Goal: Check status: Check status

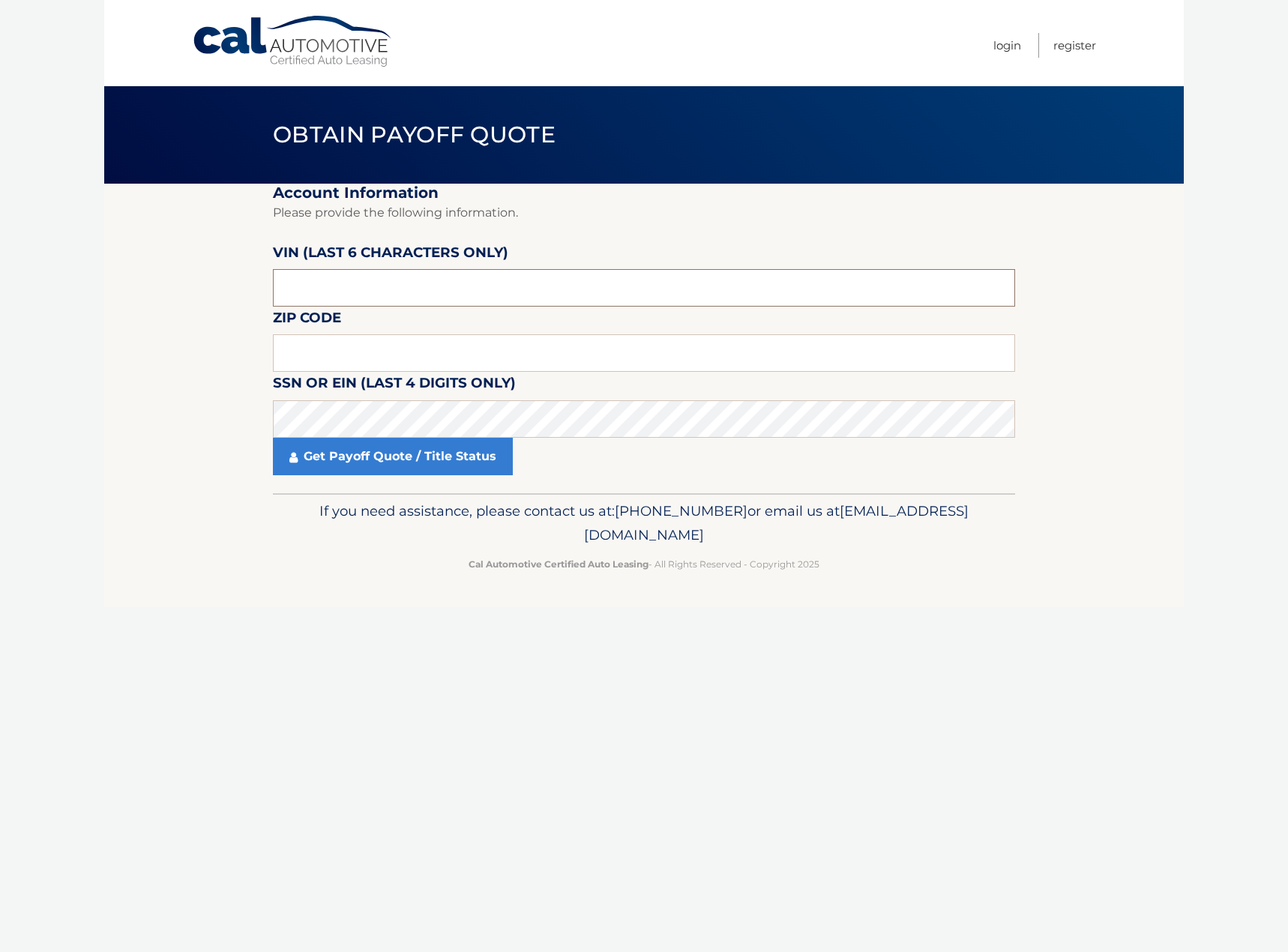
click at [489, 292] on input "text" at bounding box center [644, 288] width 742 height 38
paste input "576546"
type input "576546"
type input "33321"
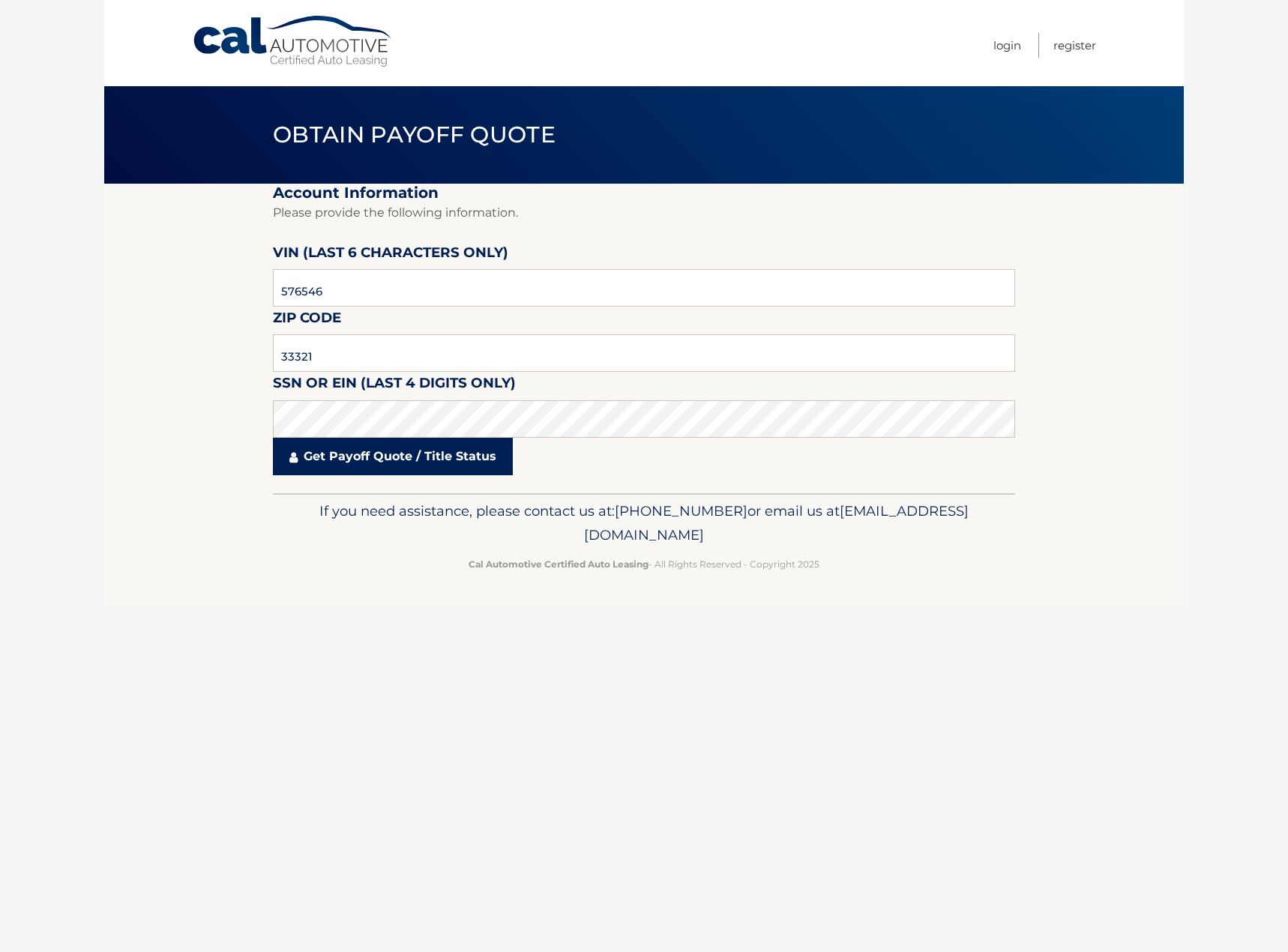
click at [355, 467] on link "Get Payoff Quote / Title Status" at bounding box center [393, 456] width 240 height 38
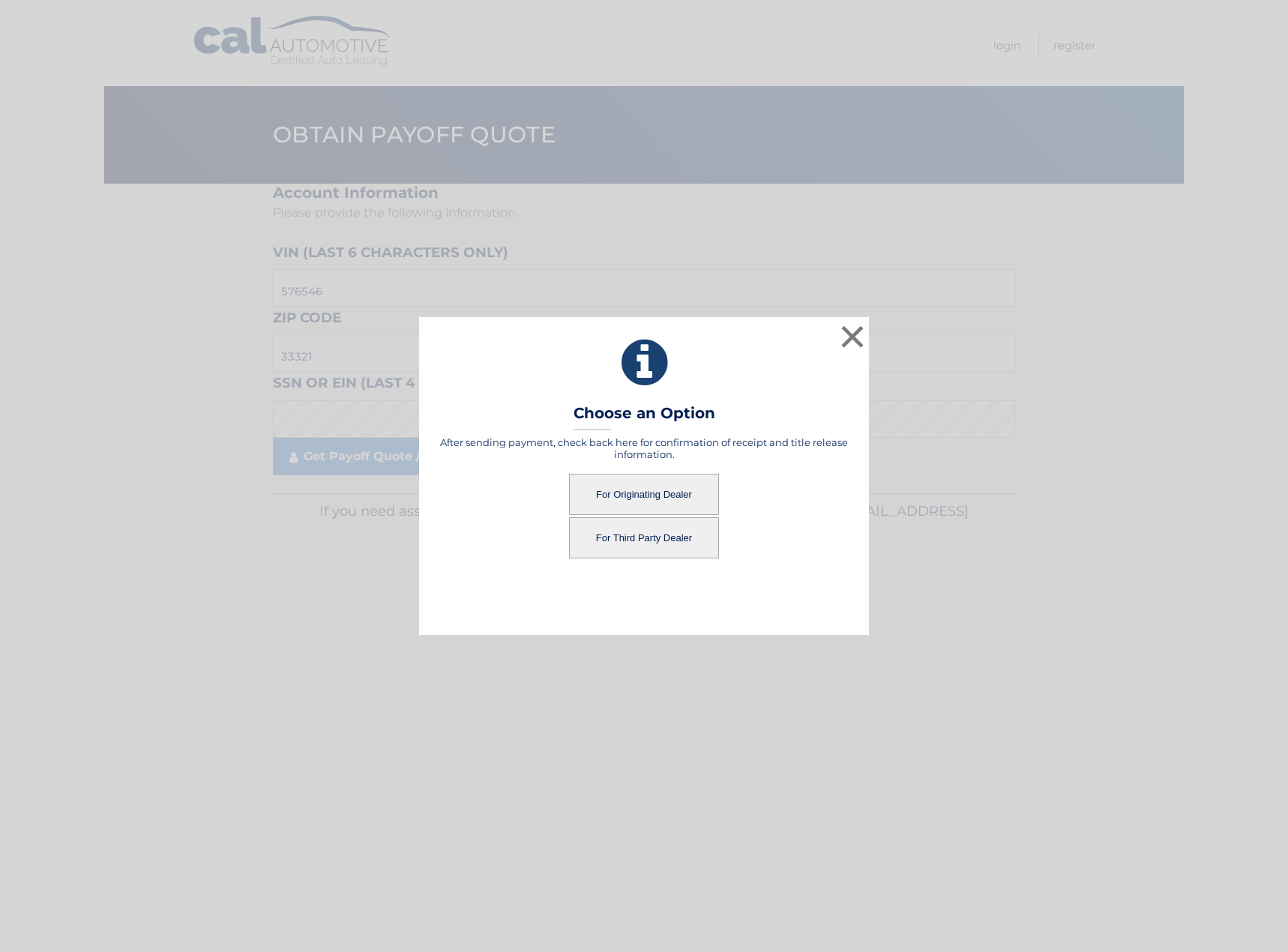
click at [641, 495] on button "For Originating Dealer" at bounding box center [643, 495] width 150 height 42
click at [634, 486] on button "For Originating Dealer" at bounding box center [643, 495] width 150 height 42
click at [616, 491] on button "For Originating Dealer" at bounding box center [643, 495] width 150 height 42
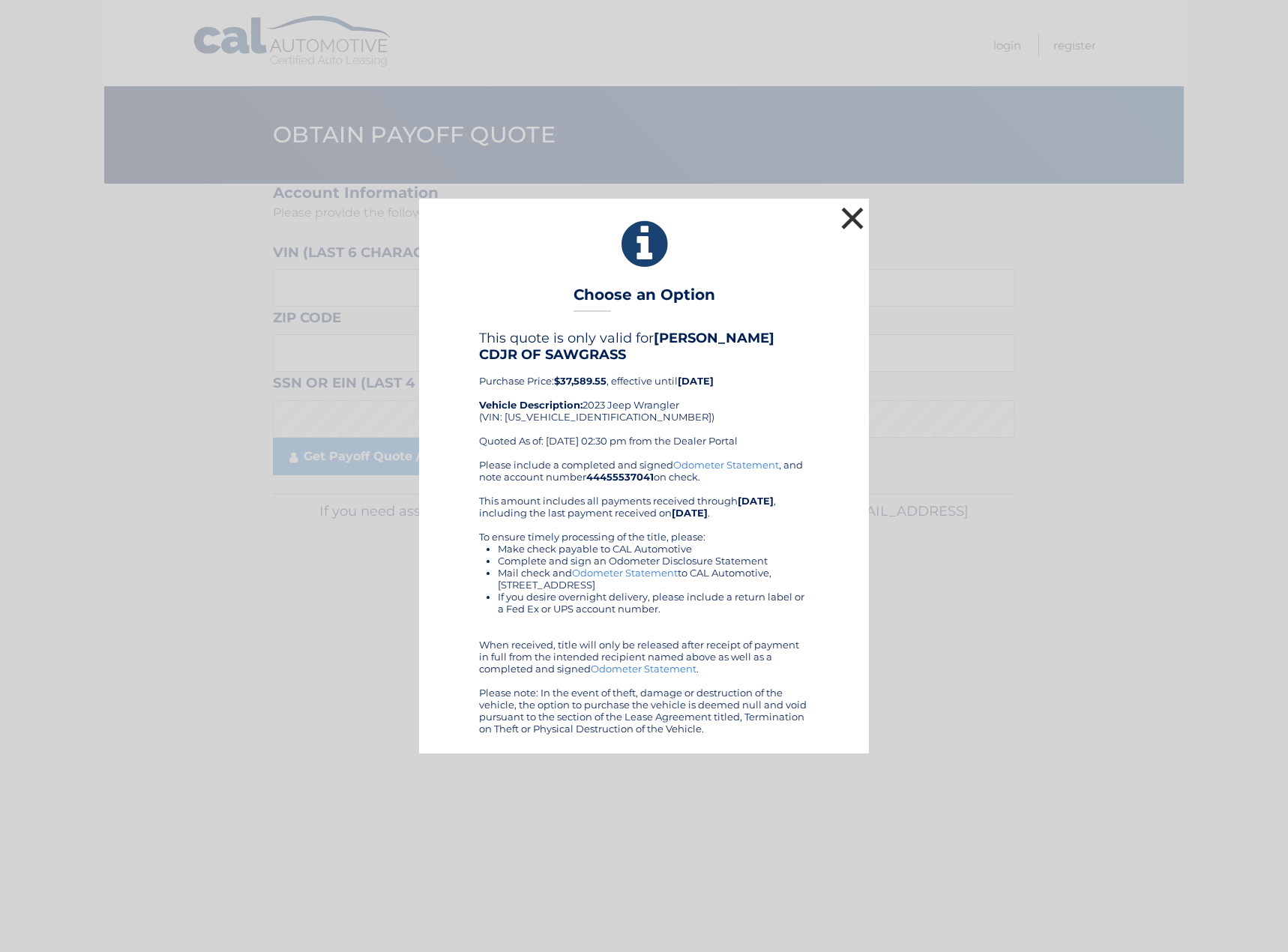
click at [851, 223] on button "×" at bounding box center [852, 218] width 30 height 30
